Goal: Obtain resource: Obtain resource

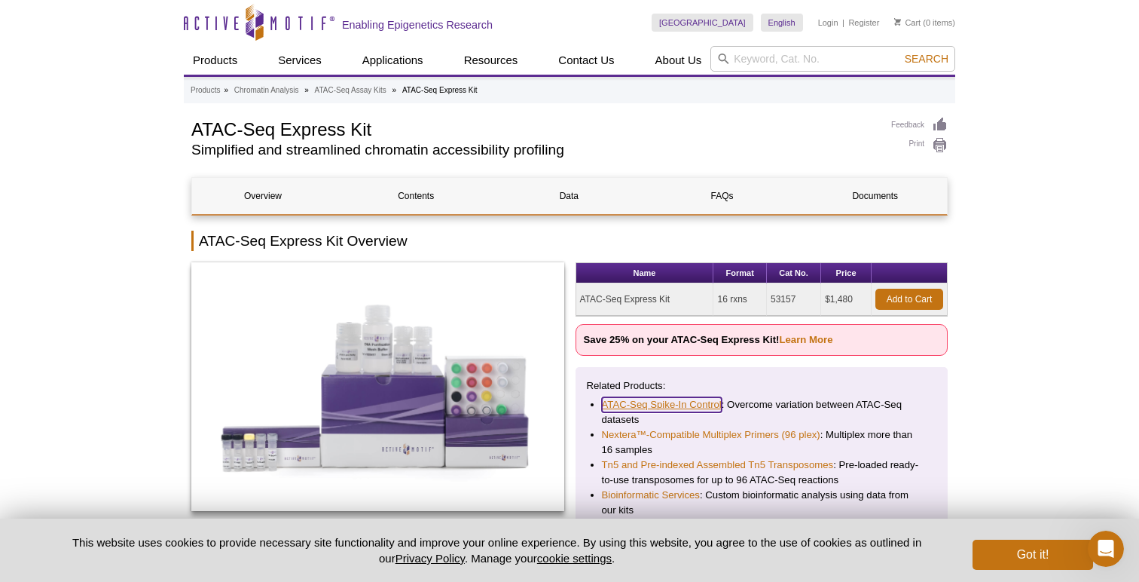
click at [696, 405] on link "ATAC-Seq Spike-In Control" at bounding box center [662, 404] width 120 height 15
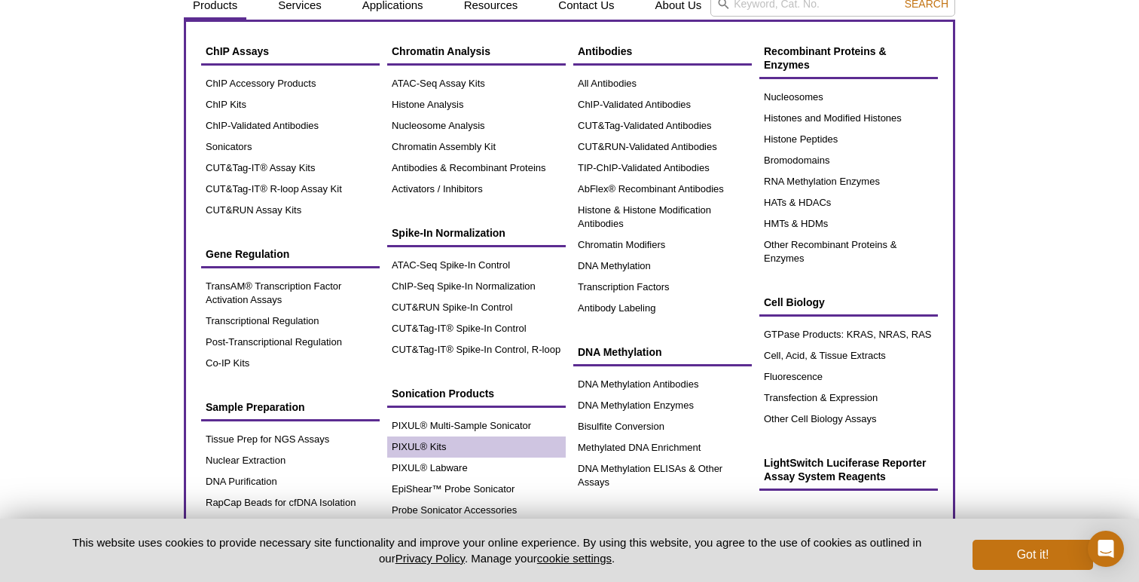
scroll to position [48, 0]
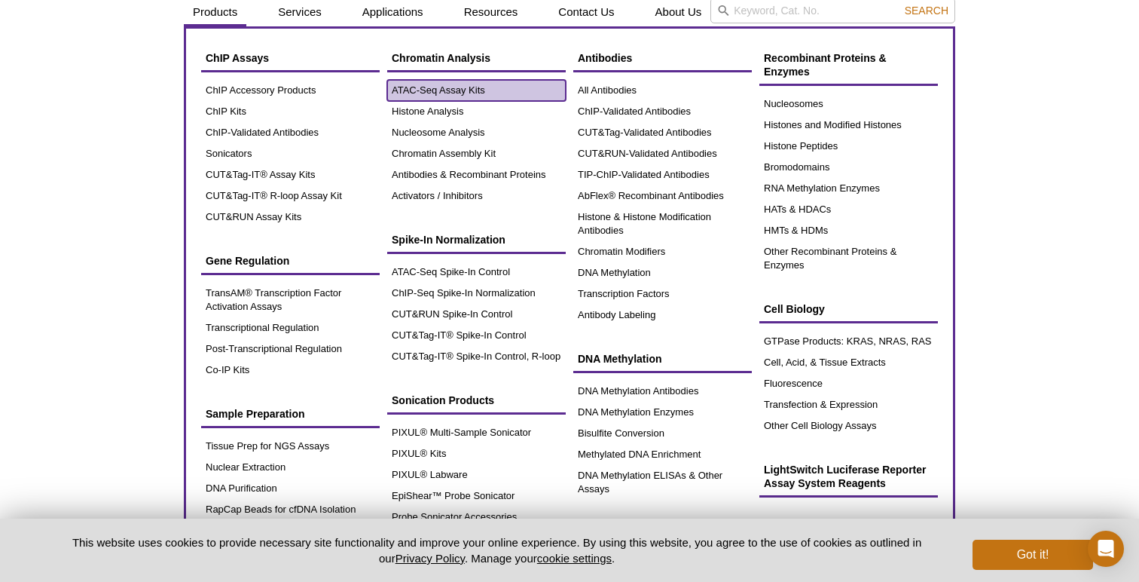
click at [492, 92] on link "ATAC-Seq Assay Kits" at bounding box center [476, 90] width 179 height 21
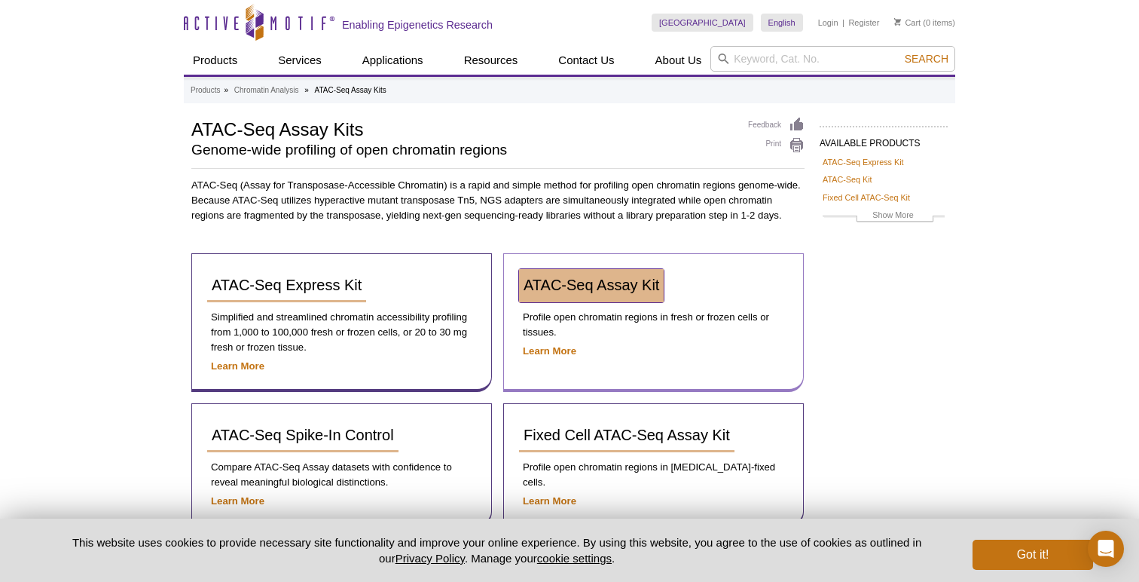
click at [567, 288] on span "ATAC-Seq Assay Kit" at bounding box center [592, 285] width 136 height 17
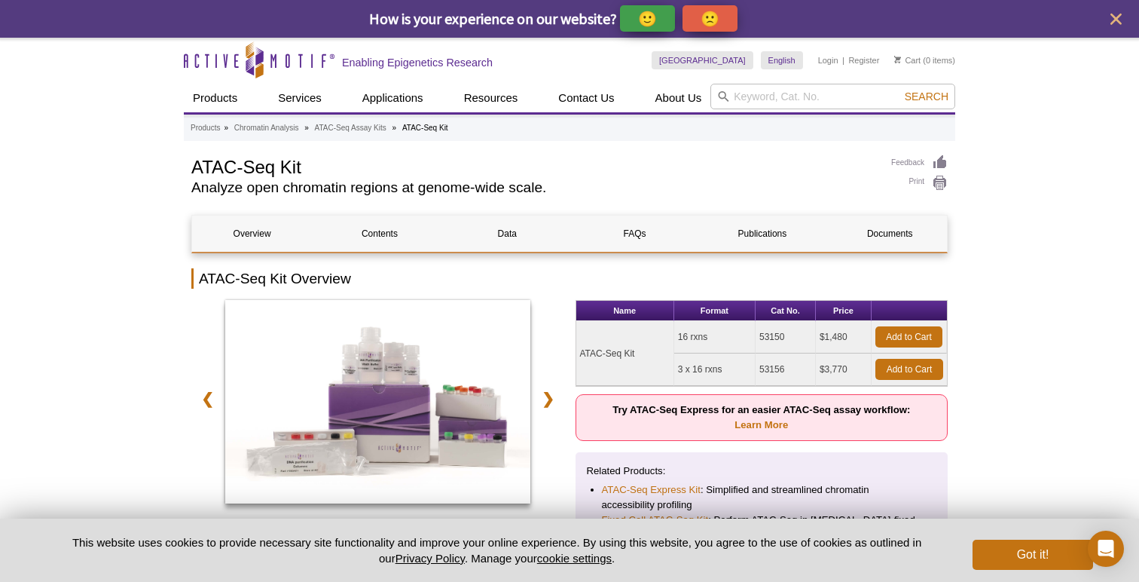
click at [633, 246] on link "FAQs" at bounding box center [635, 234] width 120 height 36
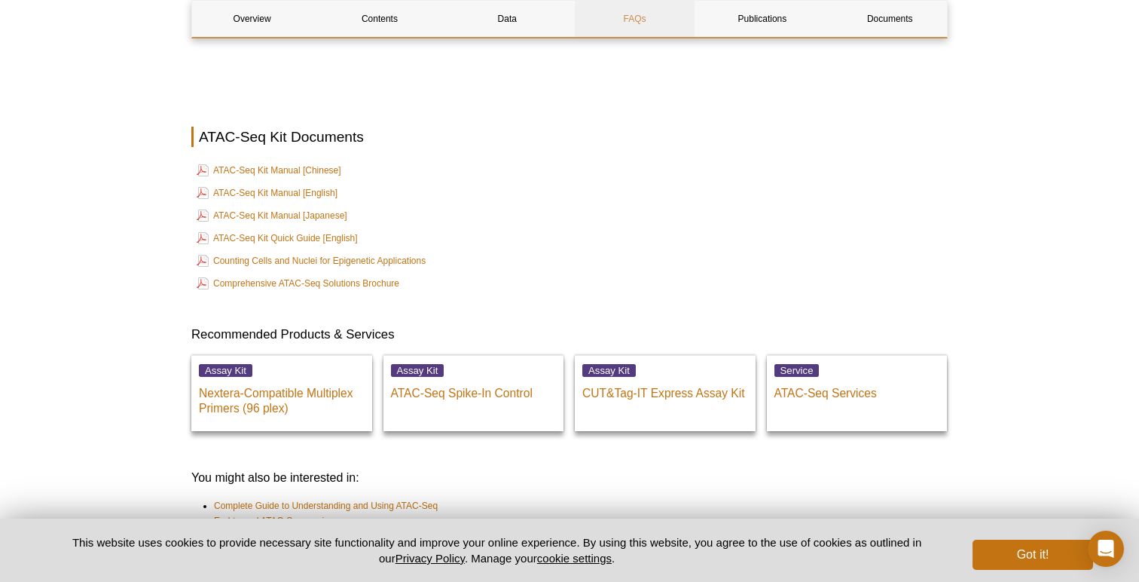
scroll to position [4069, 0]
click at [301, 183] on link "ATAC-Seq Kit Manual [English]" at bounding box center [267, 192] width 141 height 18
